Goal: Task Accomplishment & Management: Manage account settings

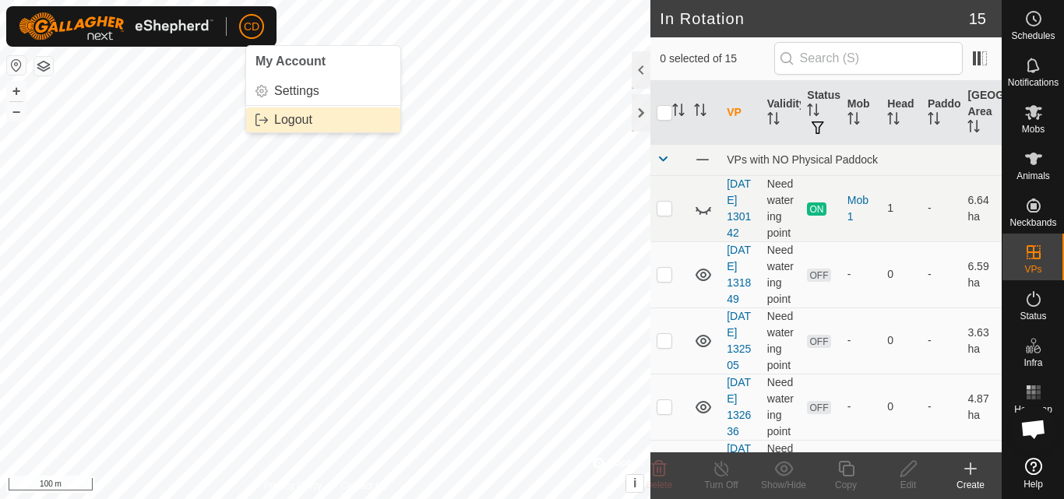
click at [296, 118] on link "Logout" at bounding box center [323, 119] width 154 height 25
